Goal: Task Accomplishment & Management: Manage account settings

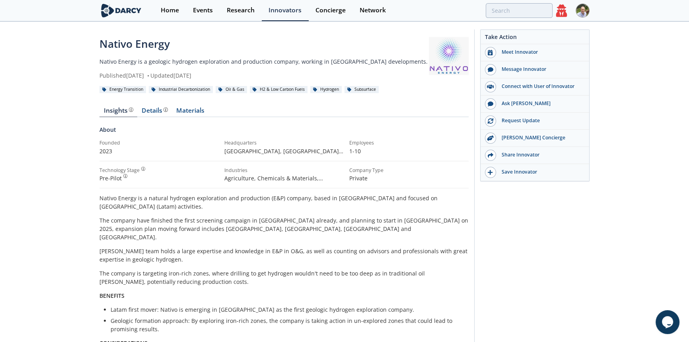
click at [580, 9] on img at bounding box center [583, 11] width 14 height 14
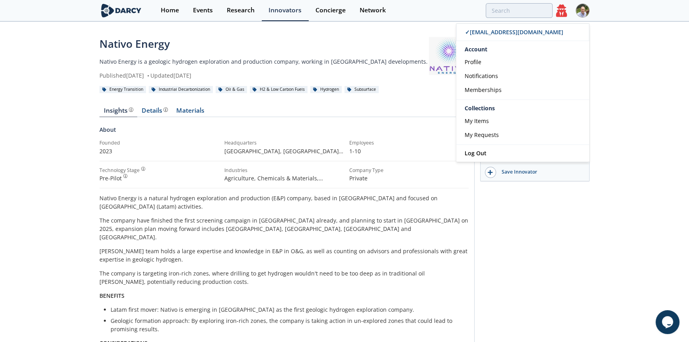
click at [583, 12] on img at bounding box center [583, 11] width 14 height 14
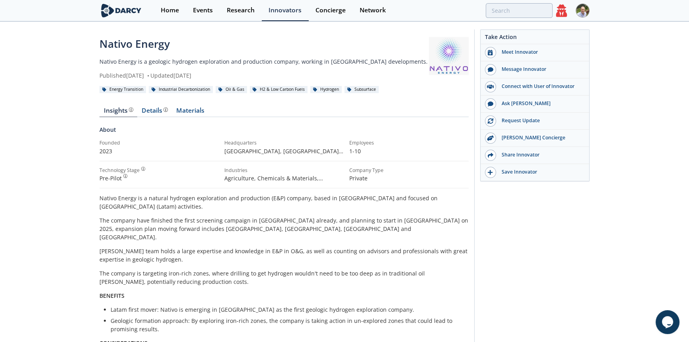
click at [583, 12] on img at bounding box center [583, 11] width 14 height 14
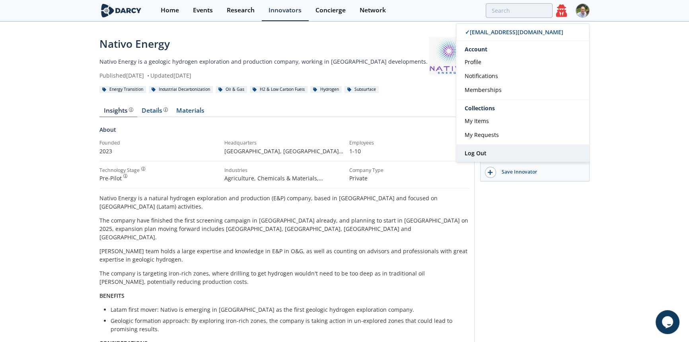
drag, startPoint x: 480, startPoint y: 151, endPoint x: 537, endPoint y: 149, distance: 56.9
click at [480, 151] on span "Log Out" at bounding box center [476, 153] width 22 height 8
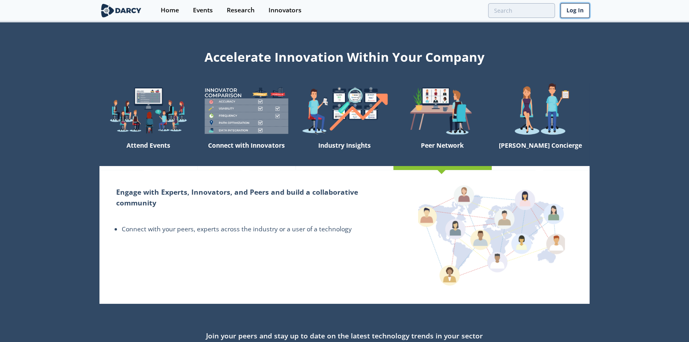
click at [577, 15] on link "Log In" at bounding box center [575, 10] width 29 height 15
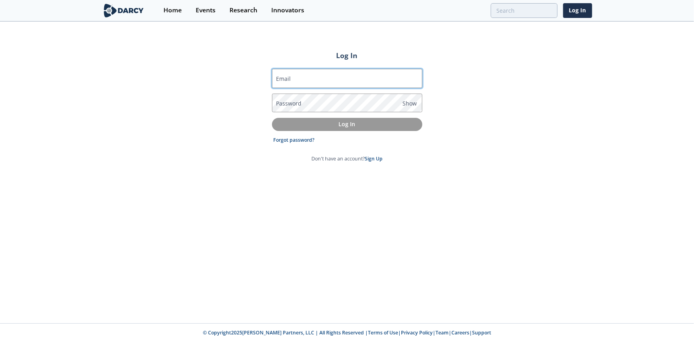
click at [344, 78] on input "Email" at bounding box center [347, 78] width 150 height 19
type input "miguel@darcypartners.com"
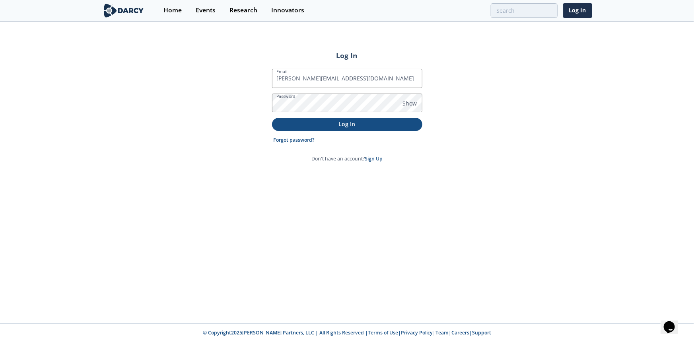
click at [335, 127] on p "Log In" at bounding box center [347, 124] width 139 height 8
